Goal: Task Accomplishment & Management: Complete application form

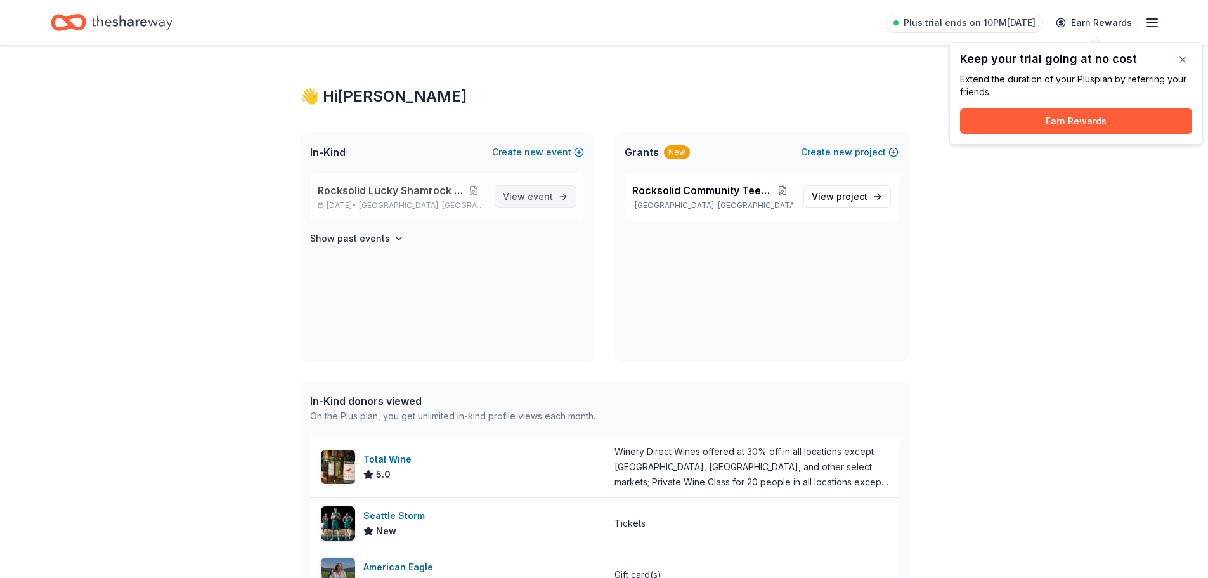
click at [508, 192] on span "View event" at bounding box center [528, 196] width 50 height 15
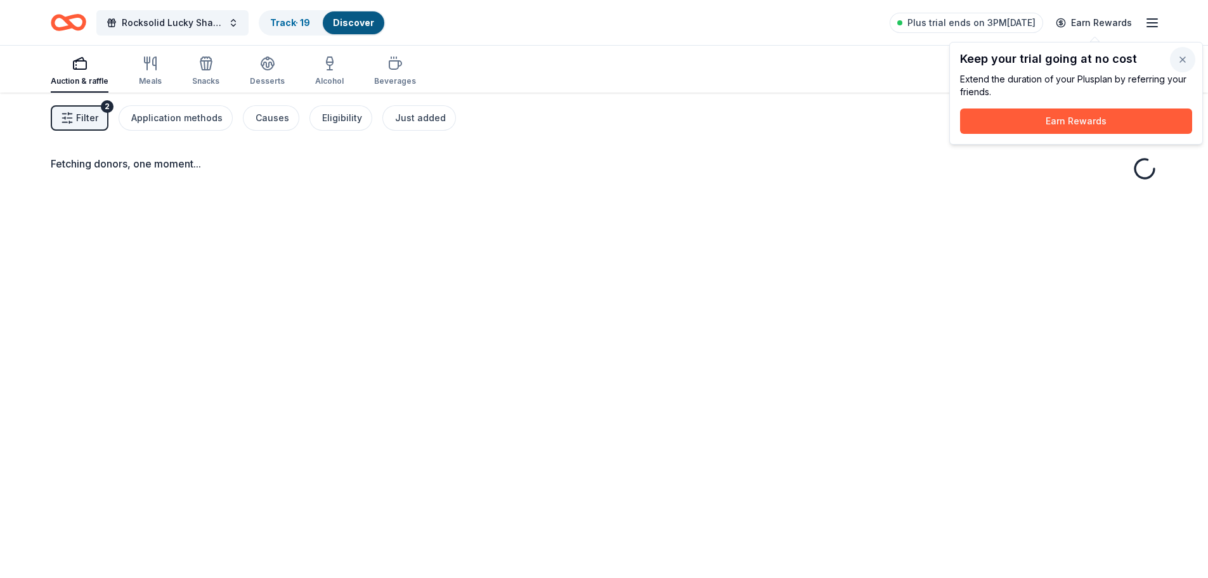
click at [1185, 58] on button "button" at bounding box center [1182, 59] width 25 height 25
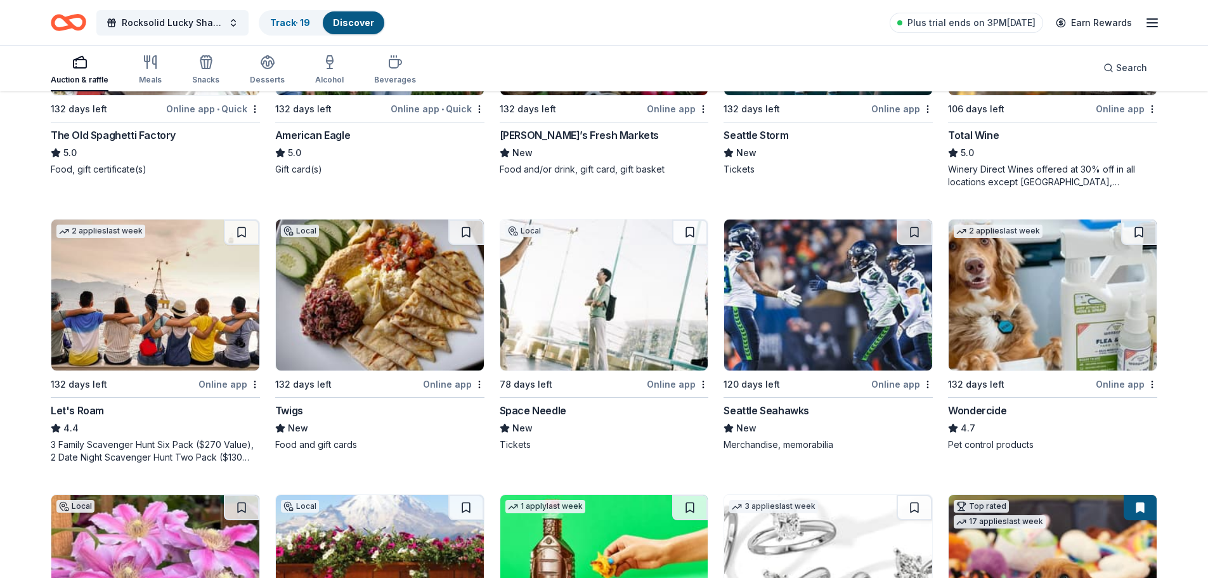
scroll to position [571, 0]
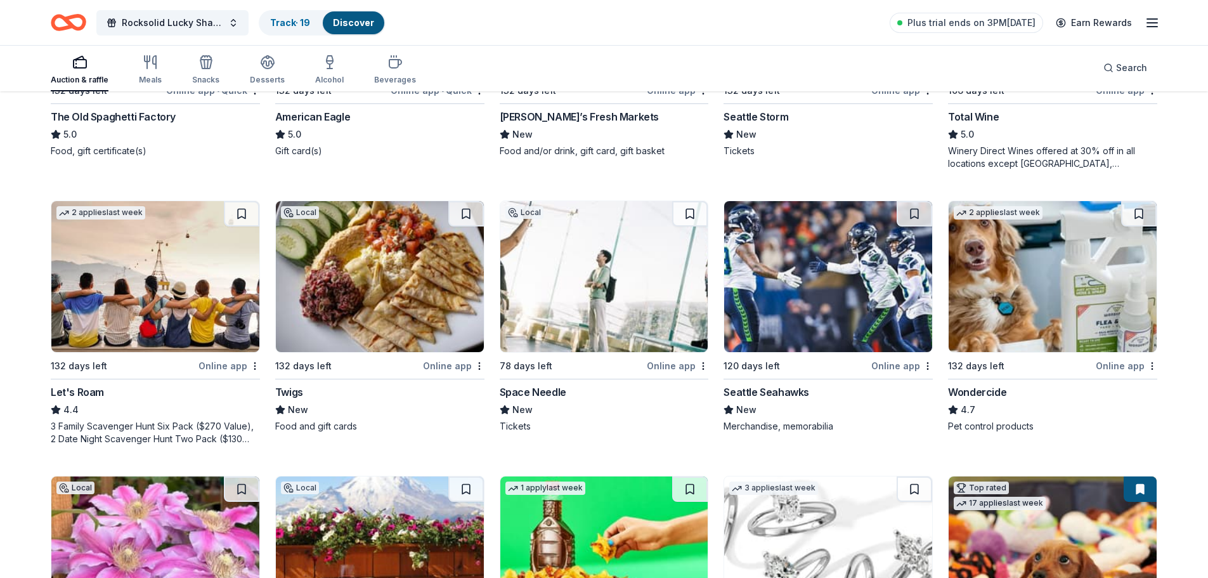
click at [117, 318] on img at bounding box center [155, 276] width 208 height 151
click at [356, 260] on img at bounding box center [380, 276] width 208 height 151
click at [332, 318] on img at bounding box center [380, 276] width 208 height 151
click at [669, 363] on div "Online app" at bounding box center [677, 366] width 61 height 16
click at [799, 292] on img at bounding box center [828, 276] width 208 height 151
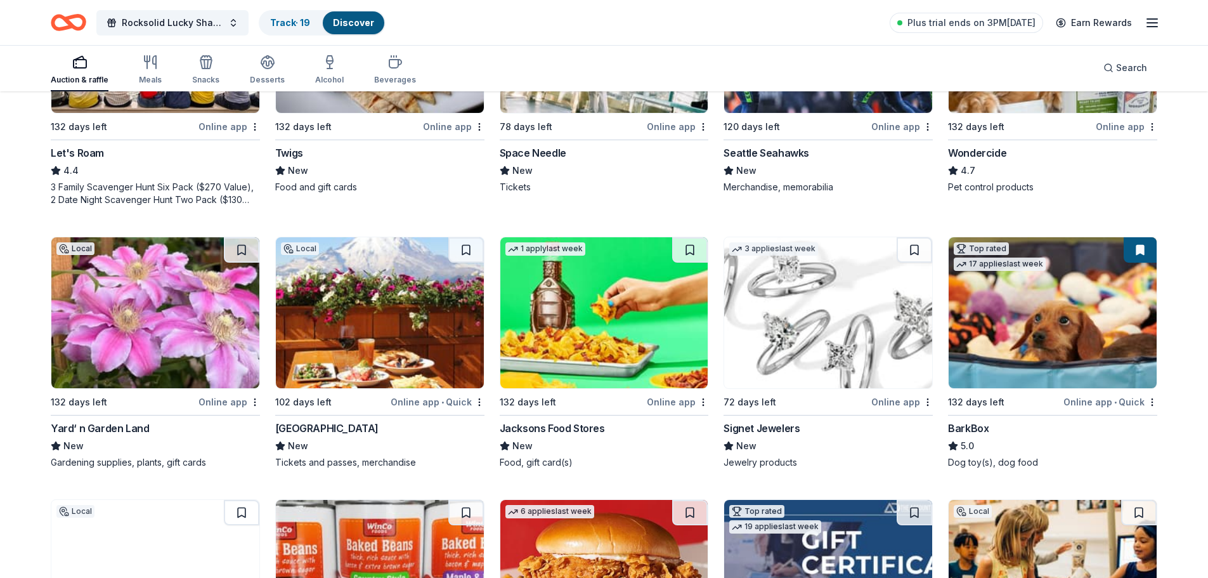
scroll to position [824, 0]
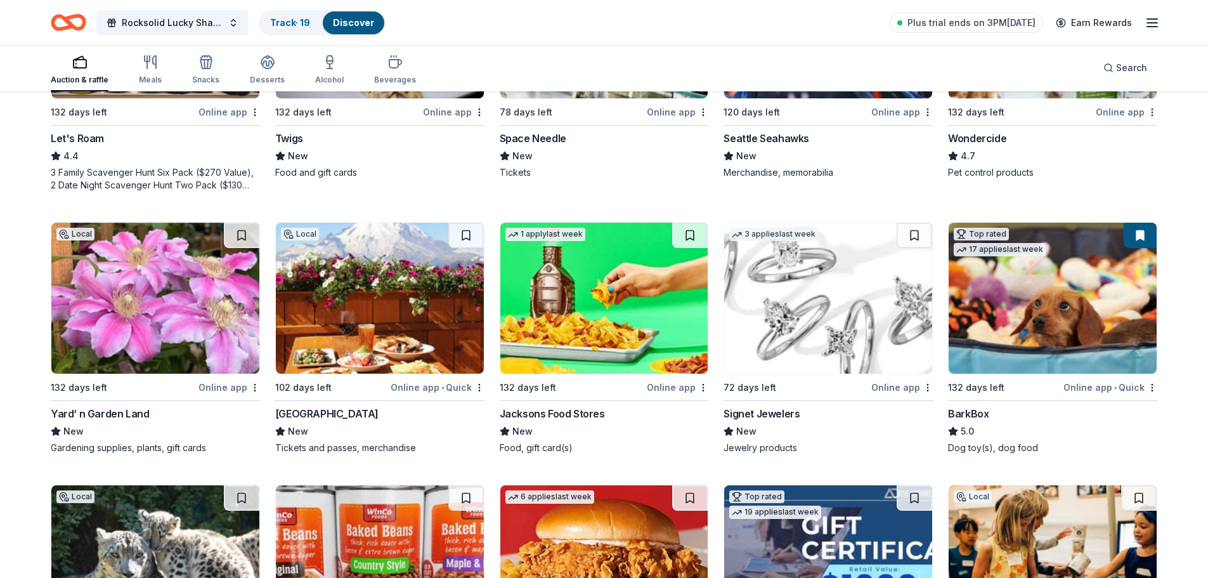
click at [129, 333] on img at bounding box center [155, 298] width 208 height 151
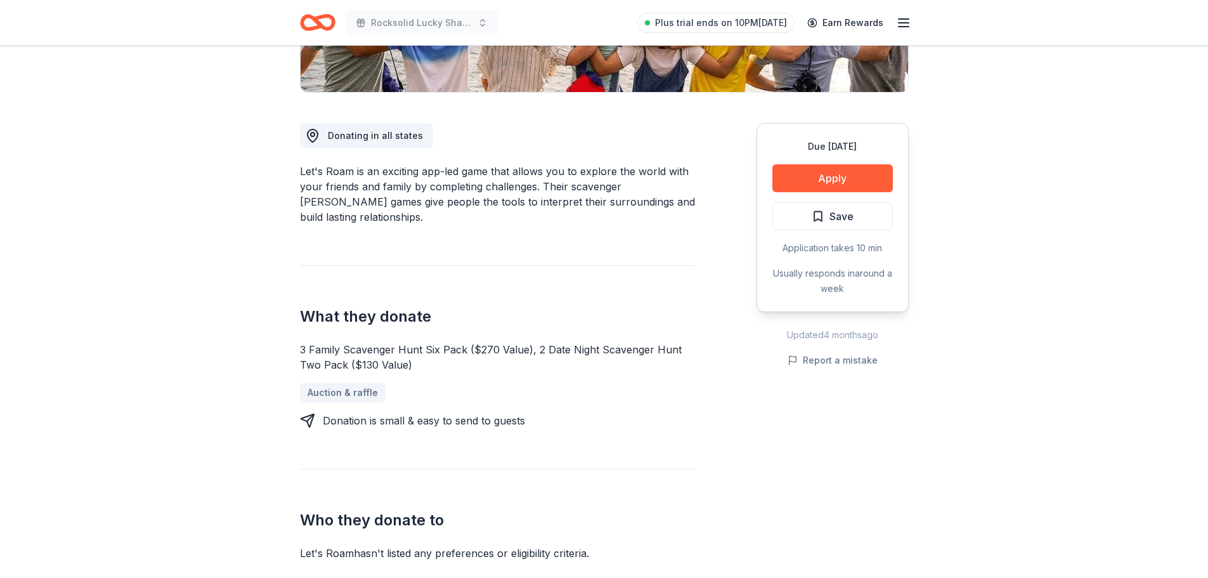
scroll to position [63, 0]
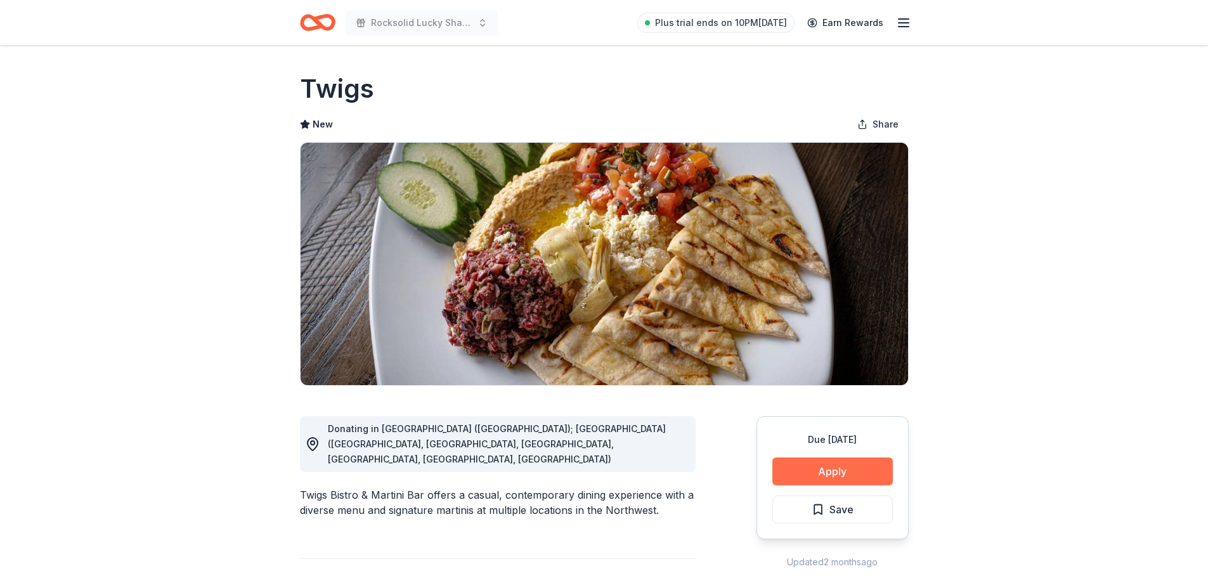
click at [815, 468] on button "Apply" at bounding box center [832, 471] width 120 height 28
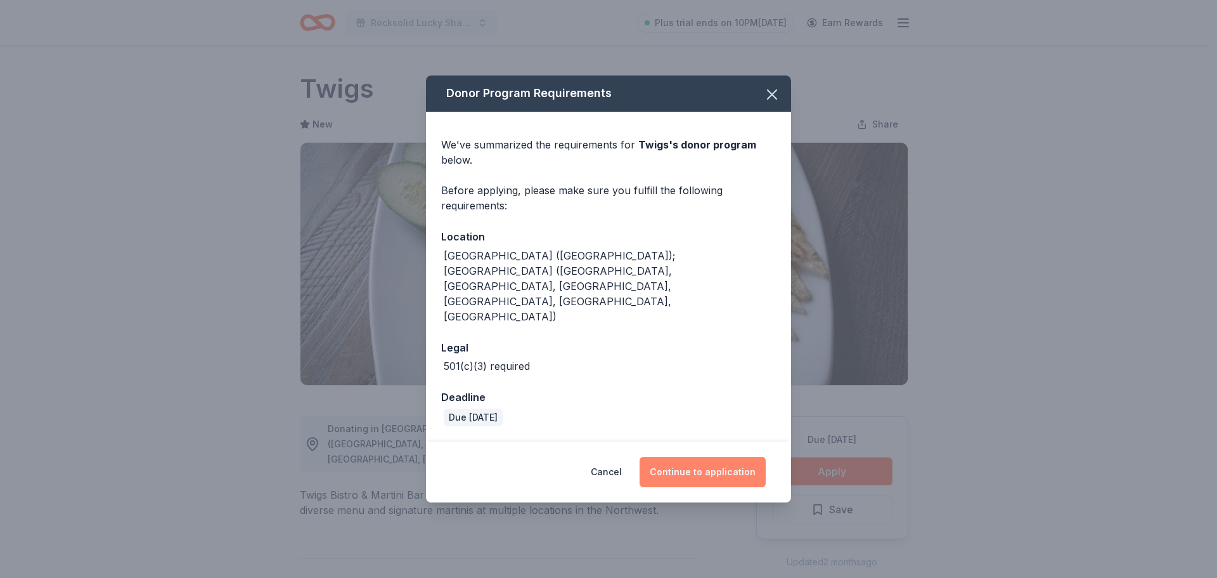
click at [668, 456] on button "Continue to application" at bounding box center [703, 471] width 126 height 30
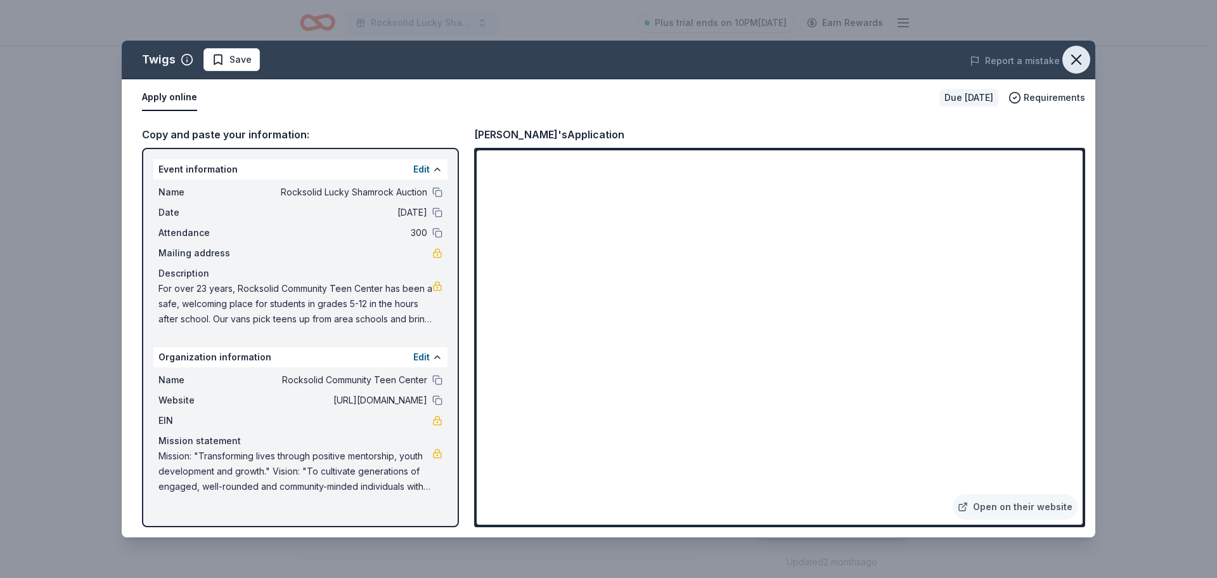
click at [1071, 61] on icon "button" at bounding box center [1077, 60] width 18 height 18
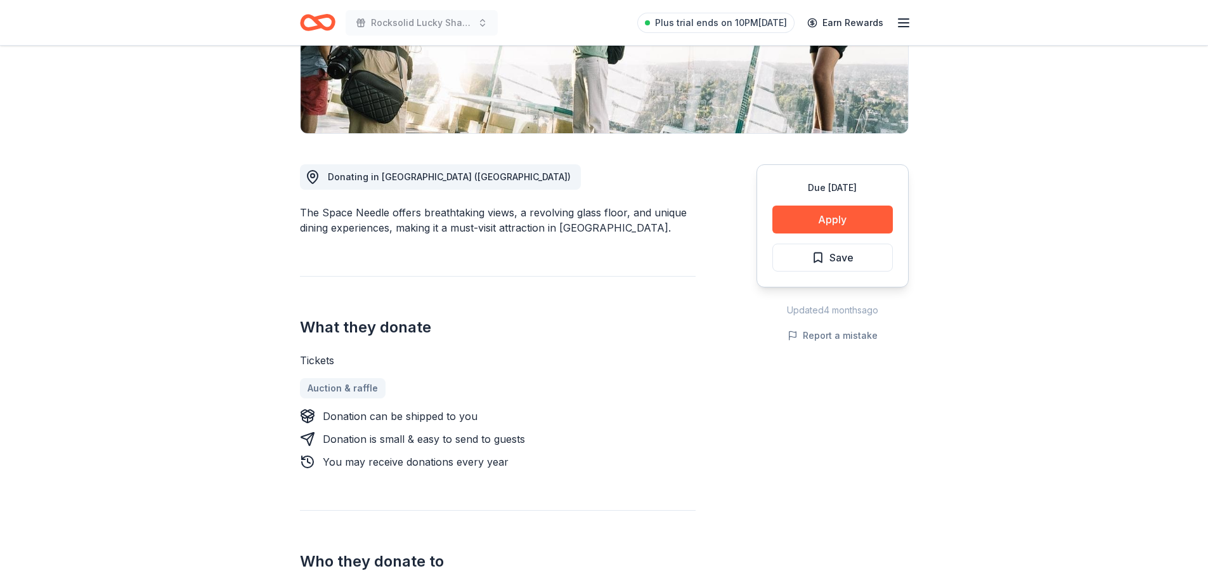
scroll to position [254, 0]
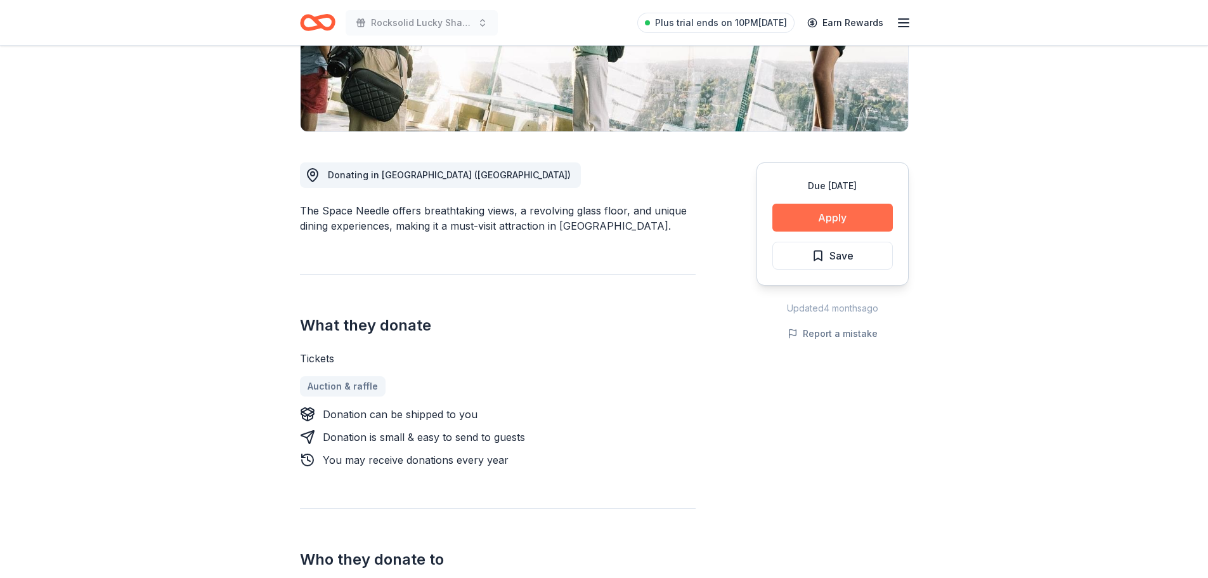
click at [847, 216] on button "Apply" at bounding box center [832, 217] width 120 height 28
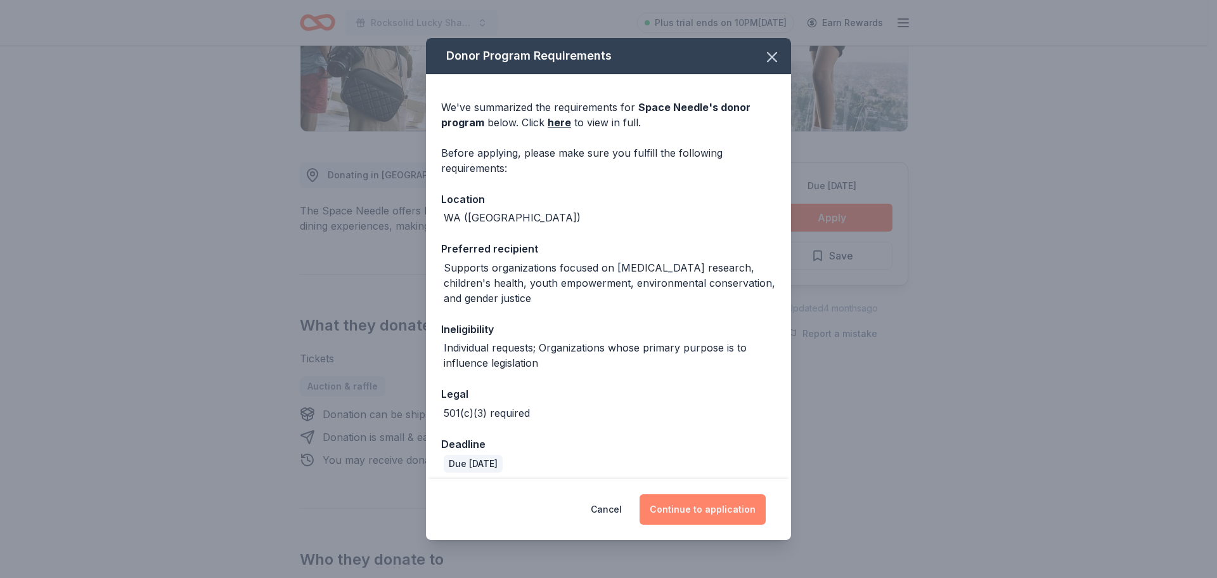
click at [682, 506] on button "Continue to application" at bounding box center [703, 509] width 126 height 30
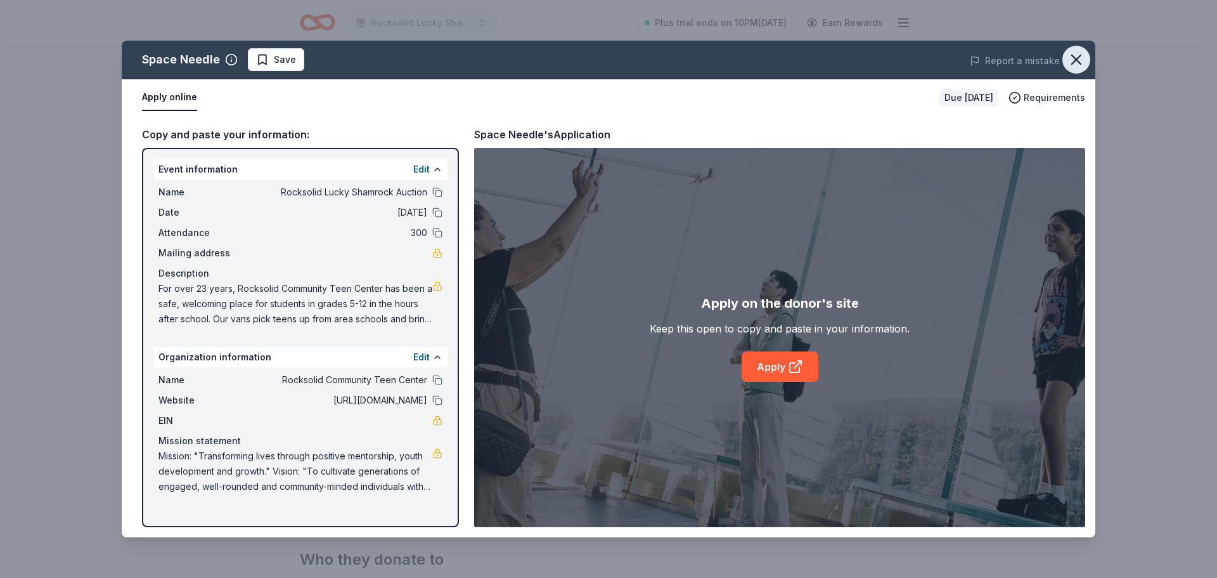
click at [1071, 57] on icon "button" at bounding box center [1077, 60] width 18 height 18
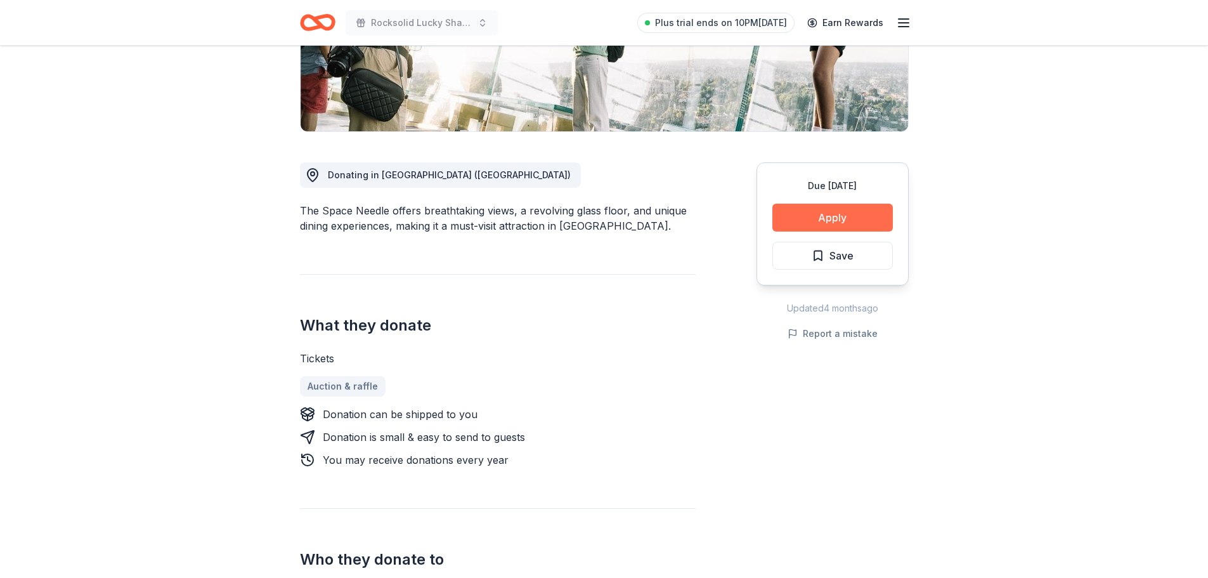
click at [841, 223] on button "Apply" at bounding box center [832, 217] width 120 height 28
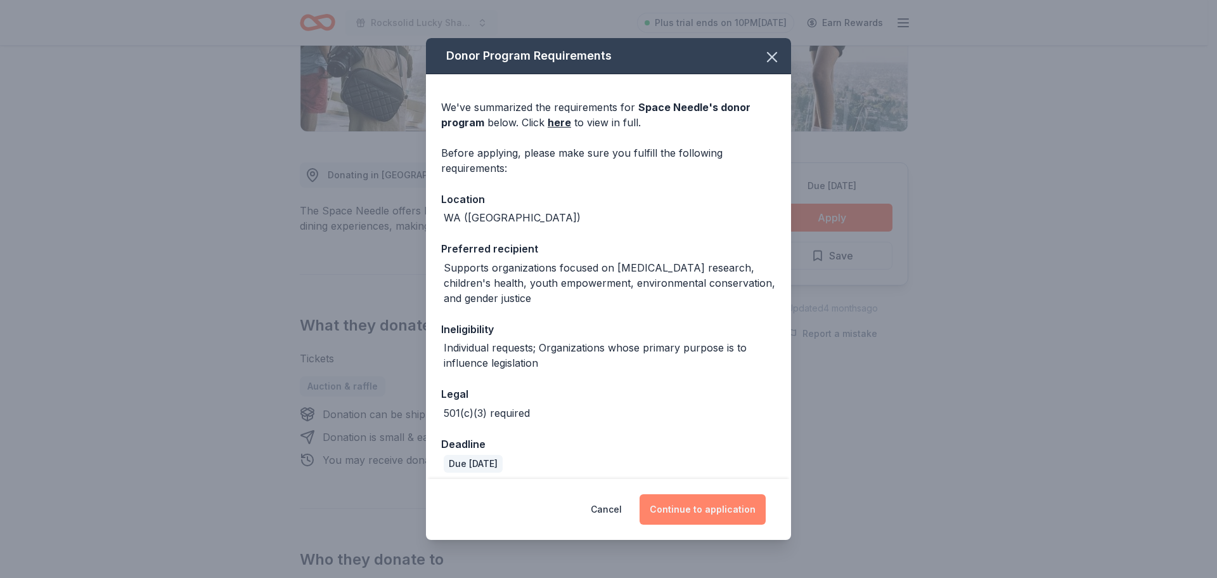
click at [665, 513] on button "Continue to application" at bounding box center [703, 509] width 126 height 30
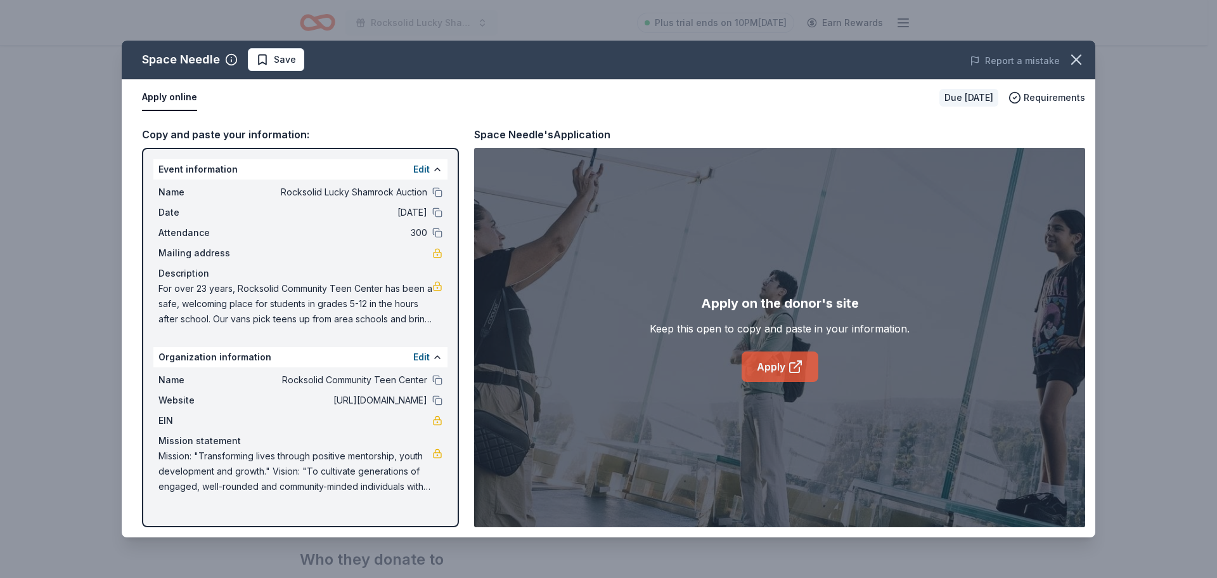
click at [761, 359] on link "Apply" at bounding box center [780, 366] width 77 height 30
click at [1073, 58] on icon "button" at bounding box center [1077, 60] width 18 height 18
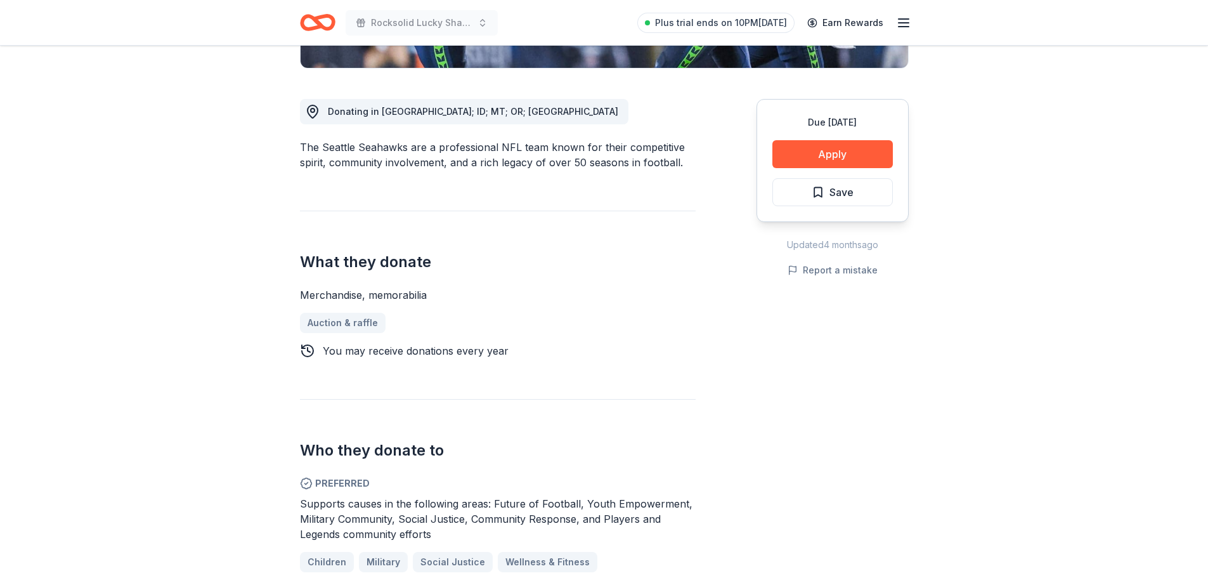
scroll to position [380, 0]
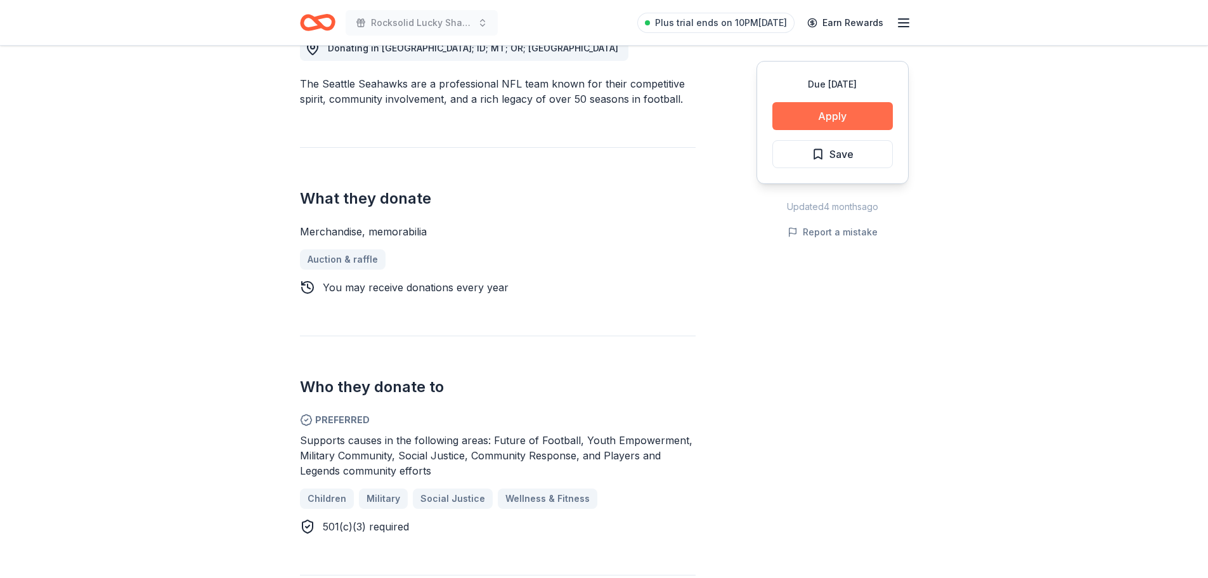
click at [834, 115] on button "Apply" at bounding box center [832, 116] width 120 height 28
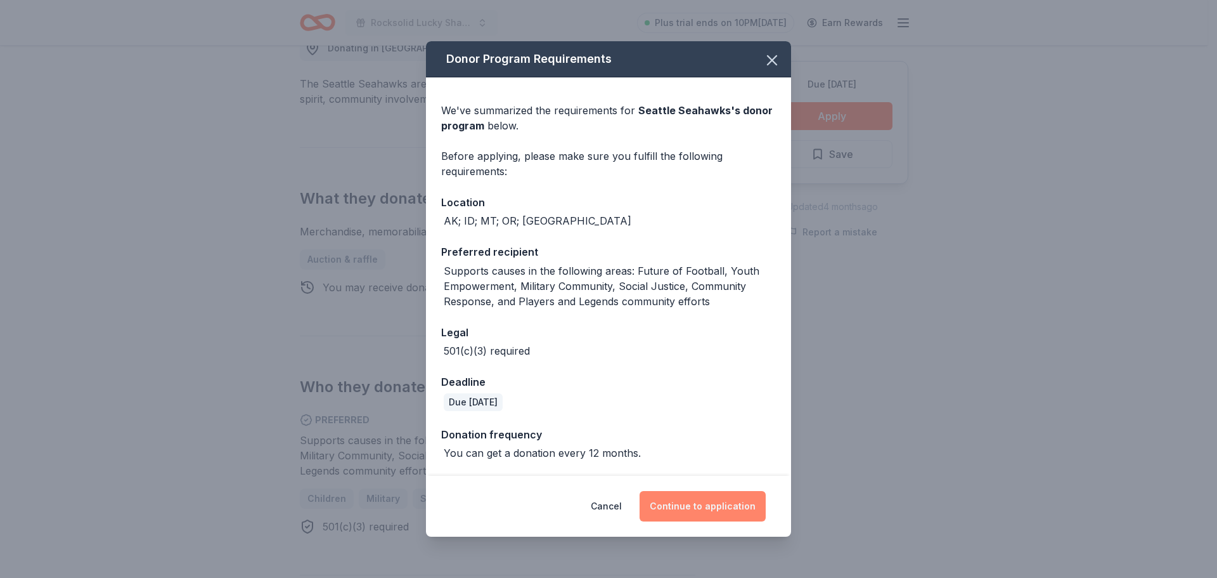
click at [677, 505] on button "Continue to application" at bounding box center [703, 506] width 126 height 30
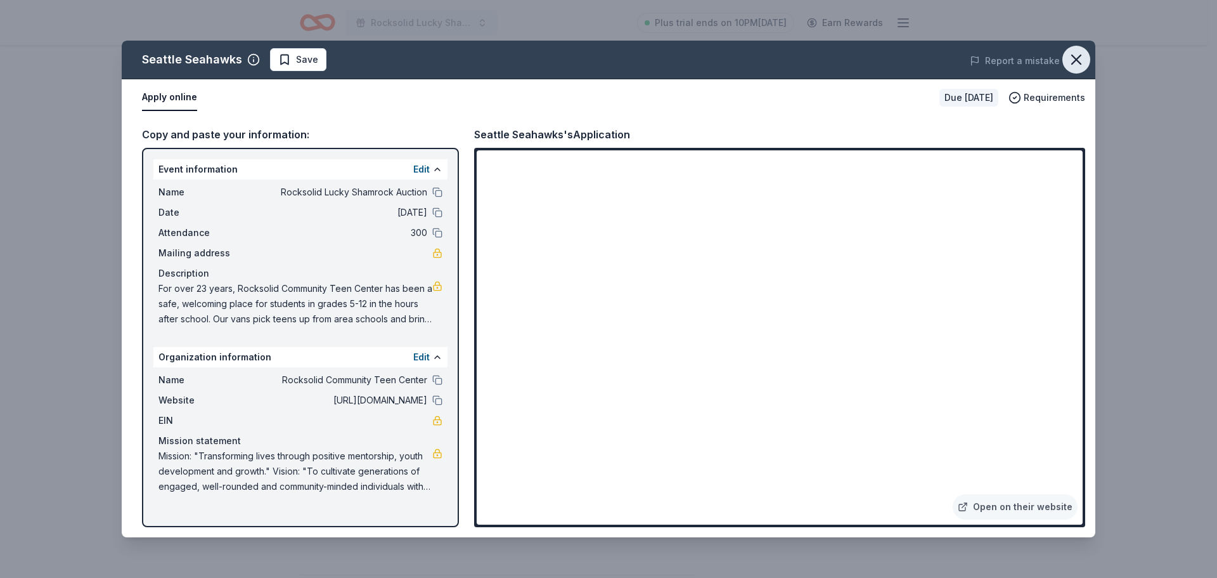
click at [1075, 58] on icon "button" at bounding box center [1076, 59] width 9 height 9
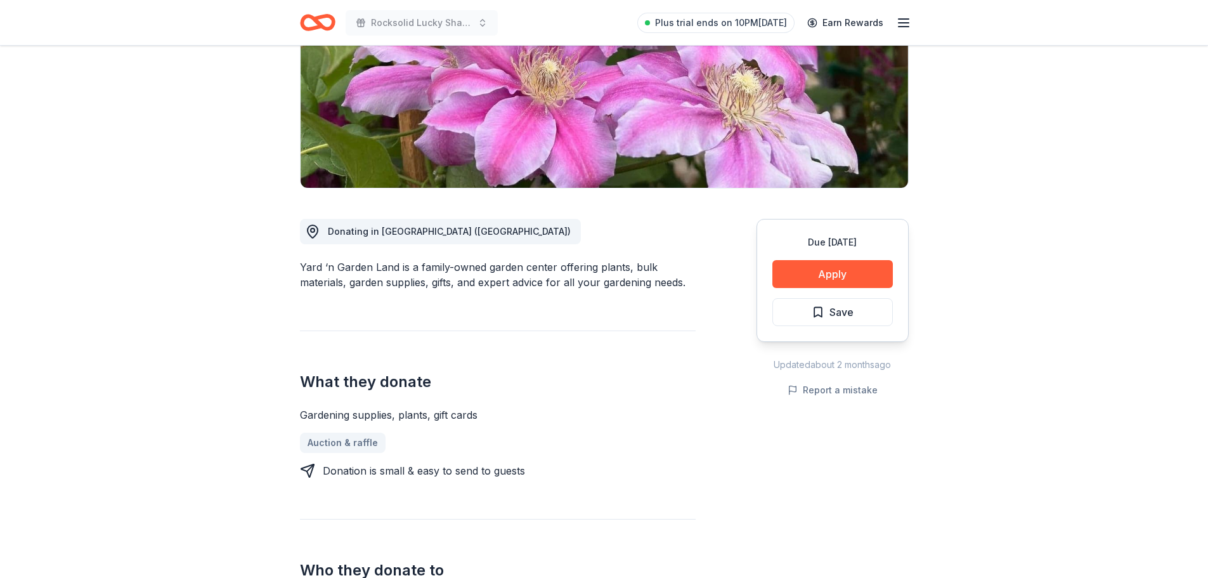
scroll to position [127, 0]
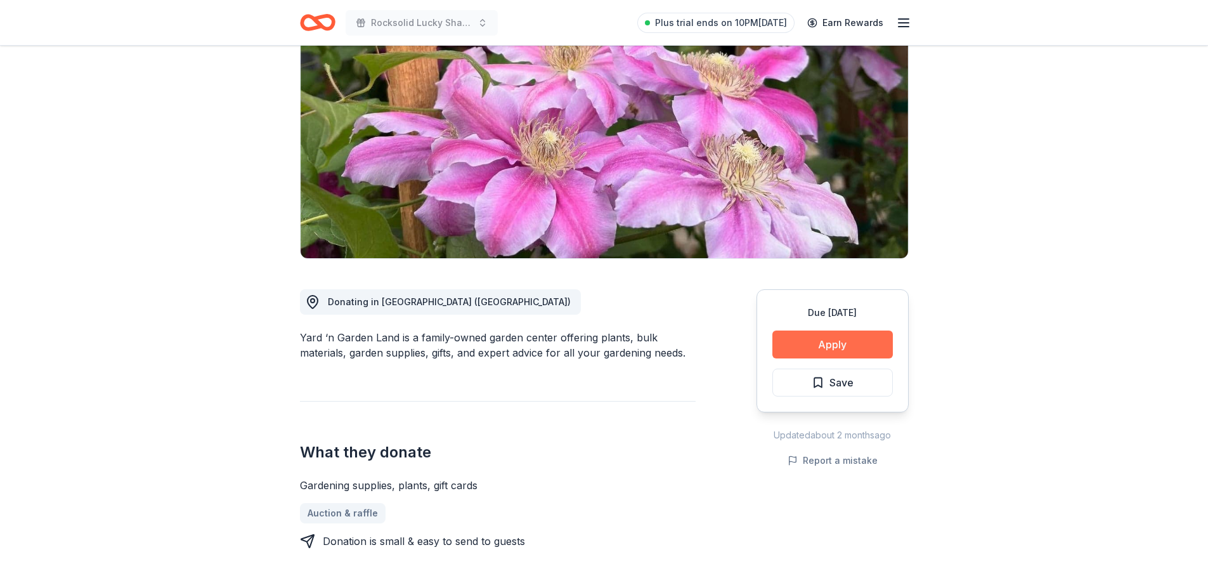
click at [829, 342] on button "Apply" at bounding box center [832, 344] width 120 height 28
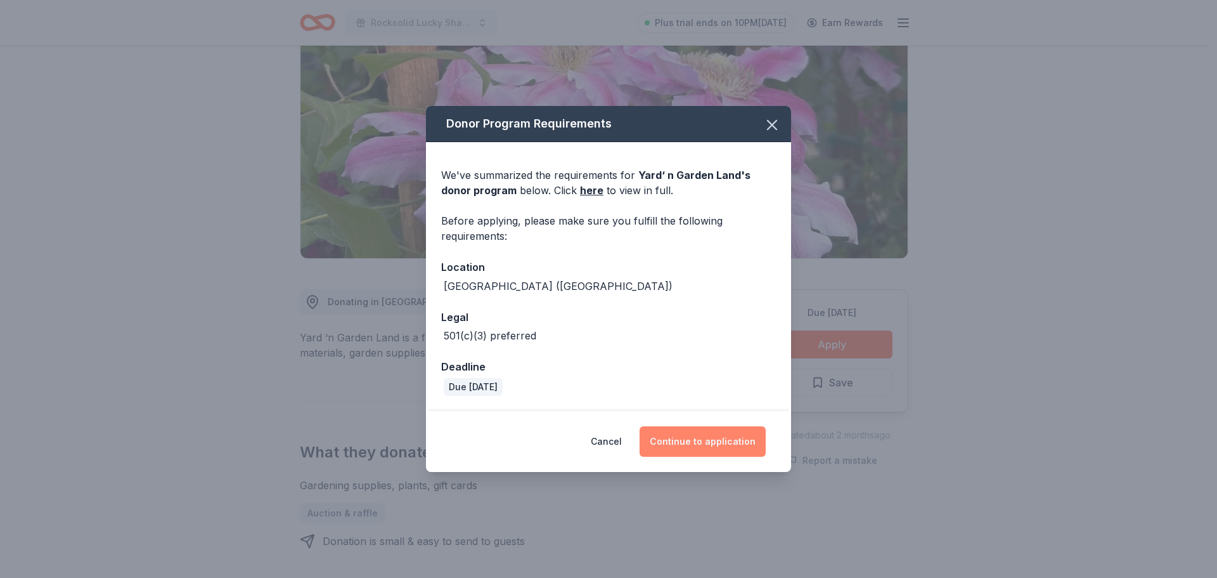
click at [697, 439] on button "Continue to application" at bounding box center [703, 441] width 126 height 30
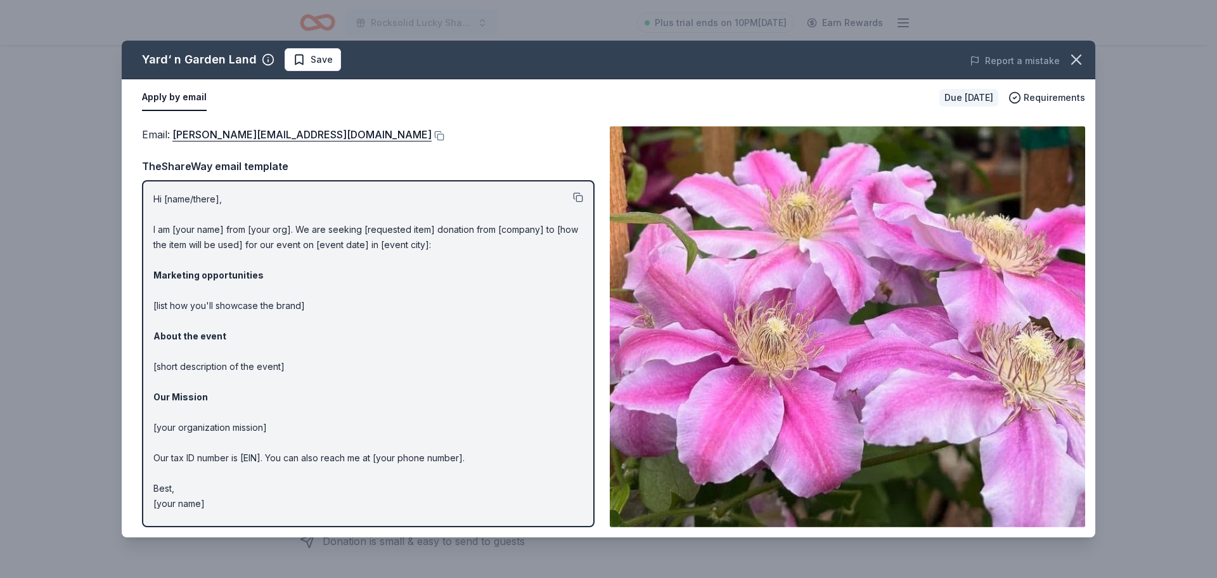
click at [577, 194] on button at bounding box center [578, 197] width 10 height 10
click at [240, 134] on link "[PERSON_NAME][EMAIL_ADDRESS][DOMAIN_NAME]" at bounding box center [301, 134] width 259 height 16
click at [1082, 53] on icon "button" at bounding box center [1077, 60] width 18 height 18
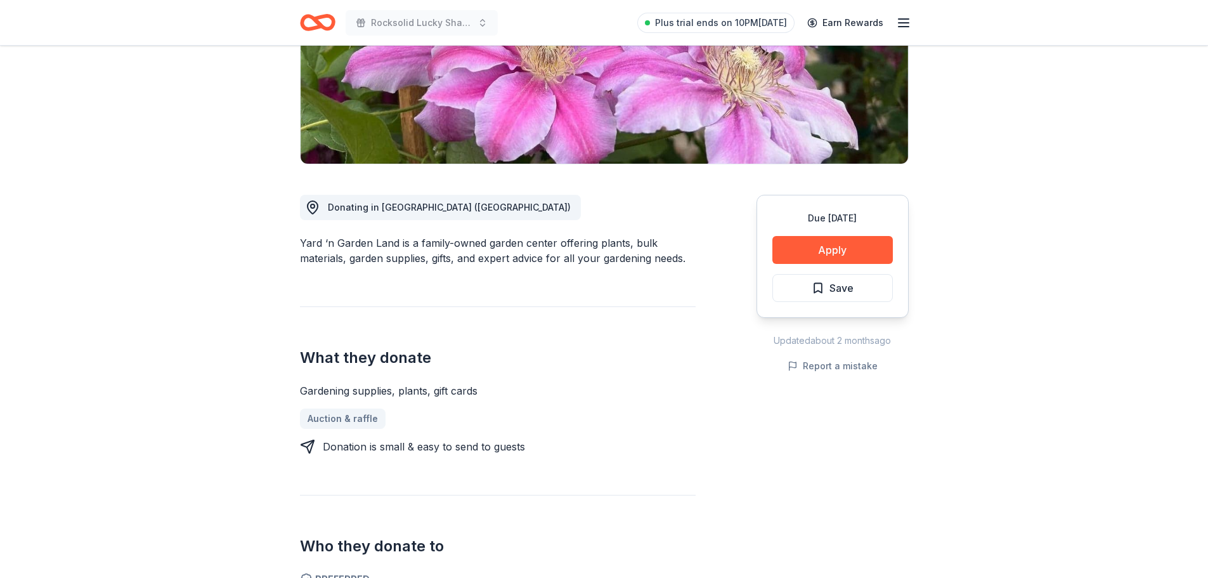
scroll to position [190, 0]
